Goal: Task Accomplishment & Management: Use online tool/utility

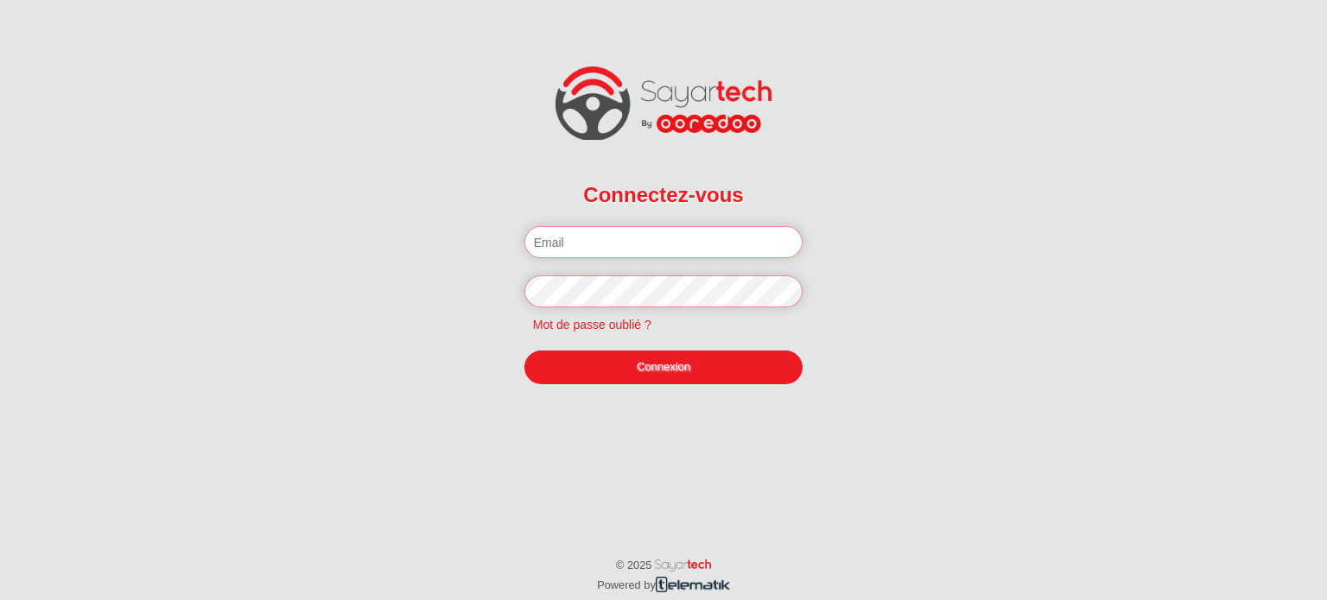
type input "[EMAIL_ADDRESS][DOMAIN_NAME]"
click at [605, 359] on link "Connexion" at bounding box center [663, 367] width 279 height 33
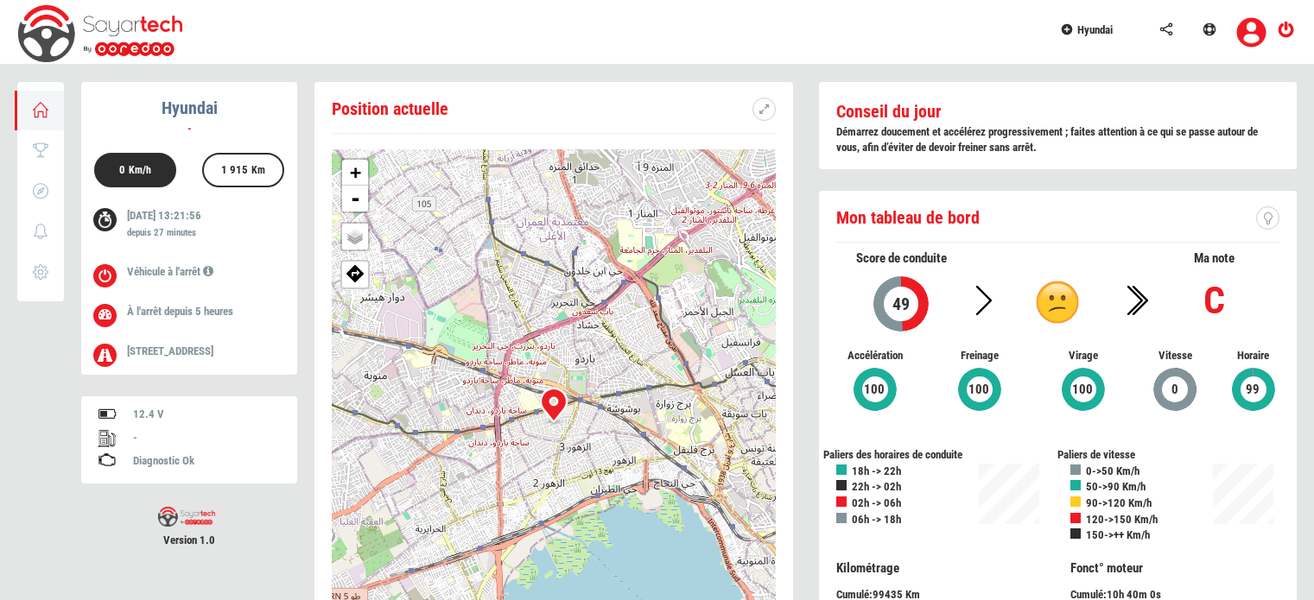
scroll to position [82, 0]
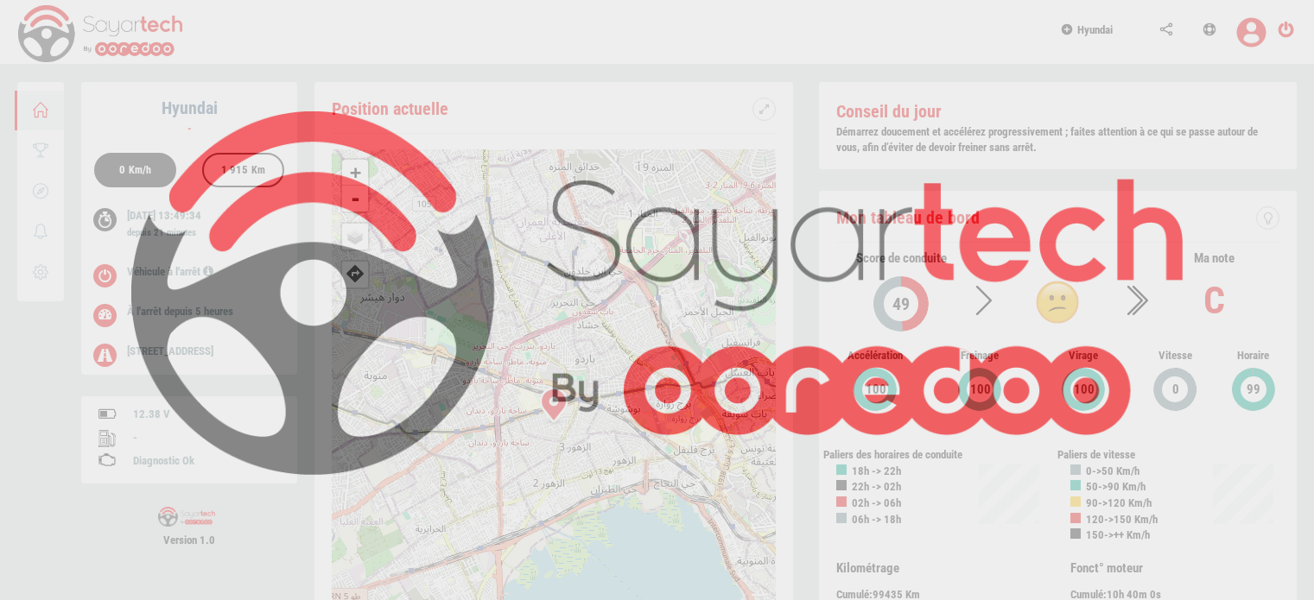
scroll to position [82, 0]
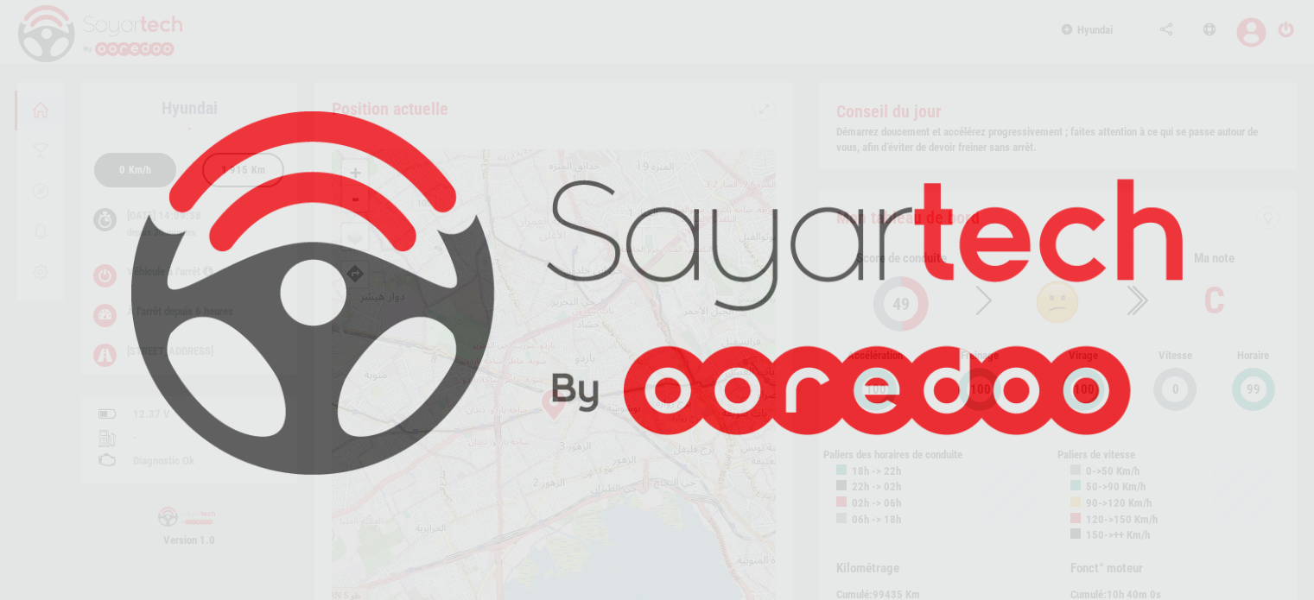
scroll to position [82, 0]
